Goal: Task Accomplishment & Management: Use online tool/utility

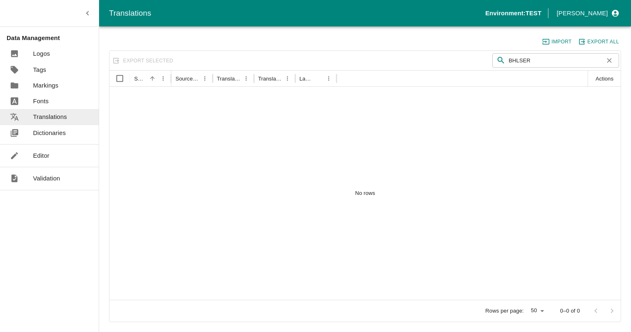
click at [45, 183] on link "Validation" at bounding box center [49, 179] width 99 height 16
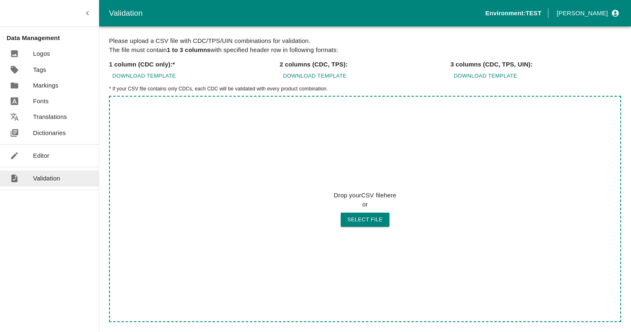
click at [38, 154] on p "Editor" at bounding box center [41, 155] width 17 height 9
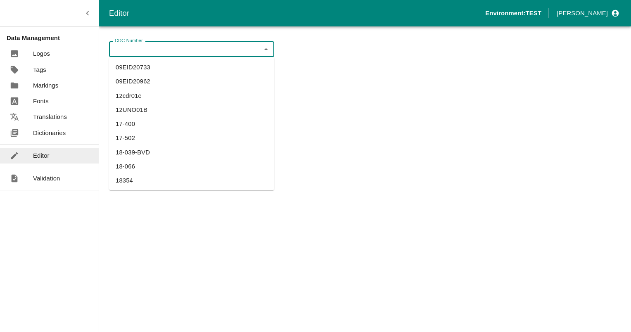
click at [138, 48] on input "CDC Number" at bounding box center [184, 49] width 147 height 11
click at [126, 93] on li "BRSIS012" at bounding box center [191, 96] width 165 height 14
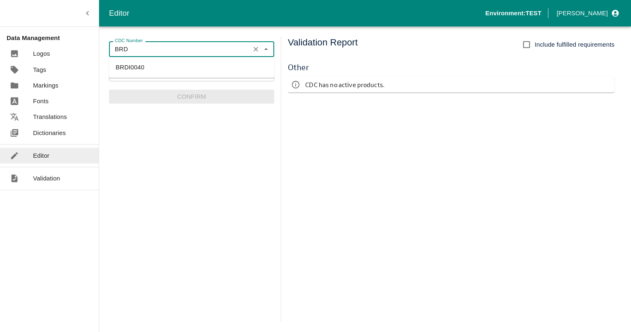
type input "BRSIS012"
